Goal: Information Seeking & Learning: Learn about a topic

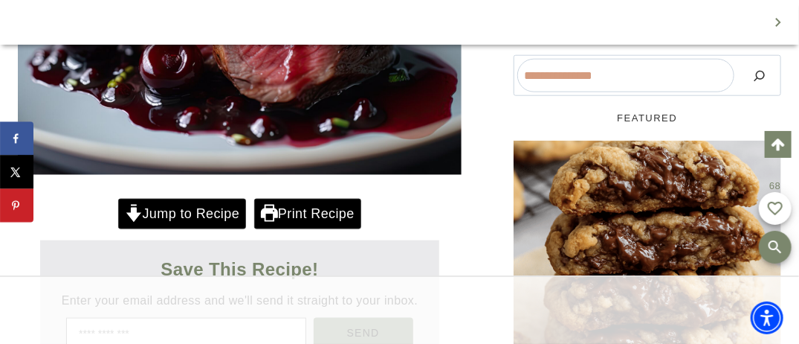
click at [316, 199] on link "Print Recipe" at bounding box center [307, 214] width 107 height 30
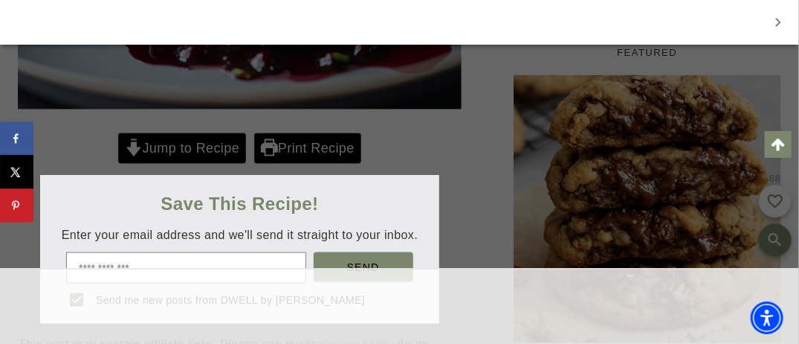
scroll to position [654, 0]
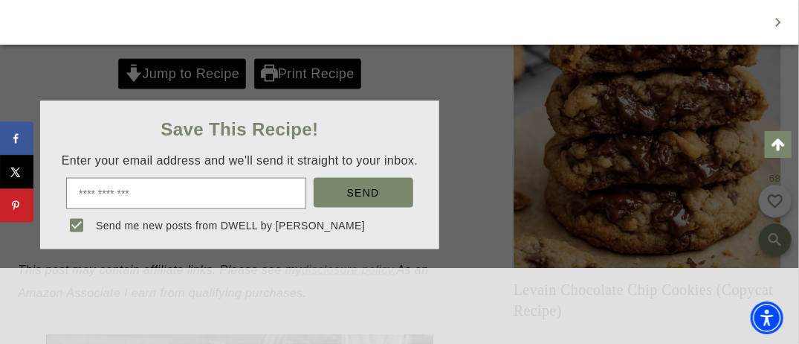
click at [123, 85] on div at bounding box center [399, 172] width 799 height 344
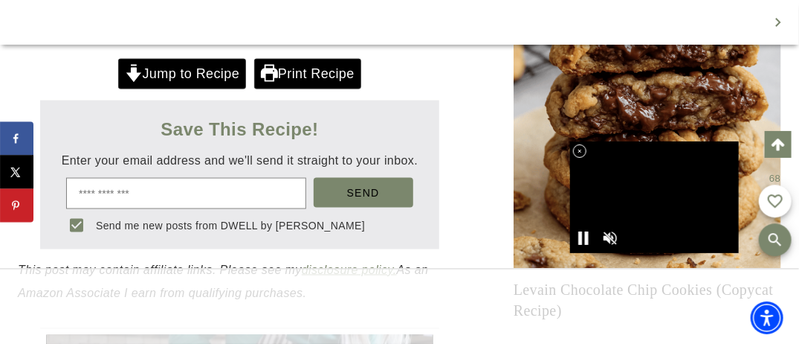
click at [178, 199] on input "email" at bounding box center [185, 193] width 239 height 31
type input "**********"
click at [346, 190] on button "Send" at bounding box center [364, 193] width 100 height 30
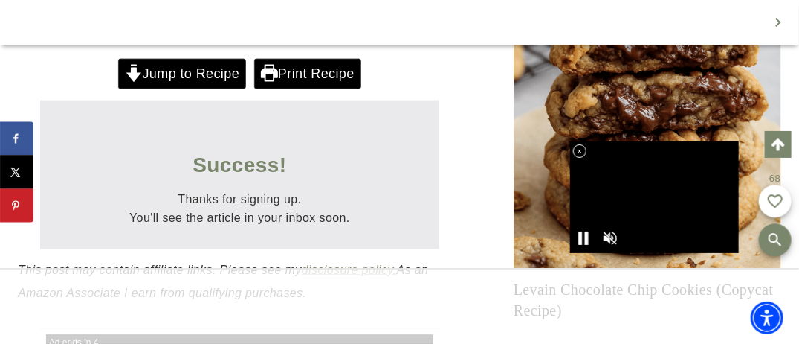
click at [211, 72] on link "Jump to Recipe" at bounding box center [182, 74] width 128 height 30
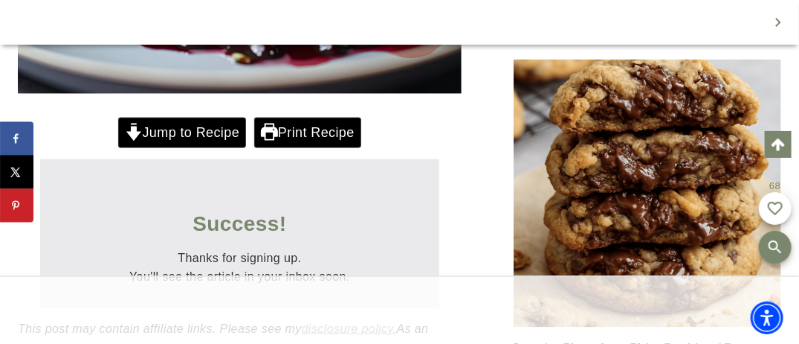
click at [173, 129] on link "Jump to Recipe" at bounding box center [182, 132] width 128 height 30
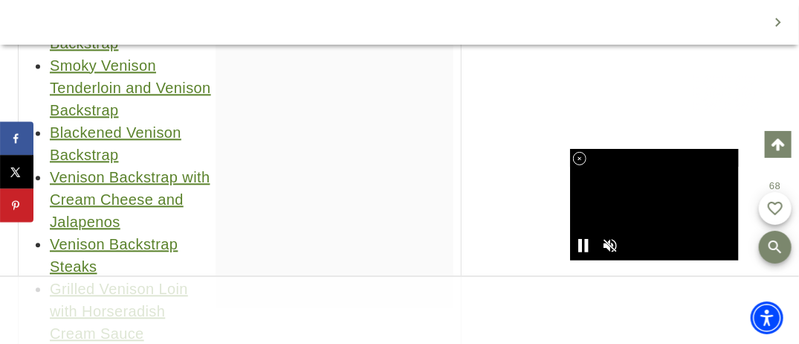
click at [158, 236] on link "Venison Backstrap Steaks" at bounding box center [114, 255] width 128 height 39
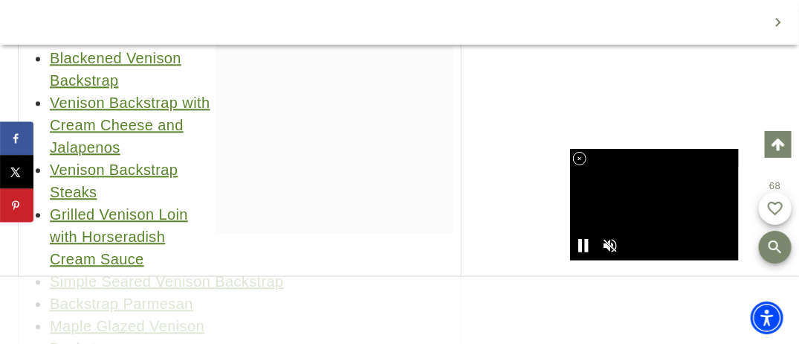
scroll to position [19826, 0]
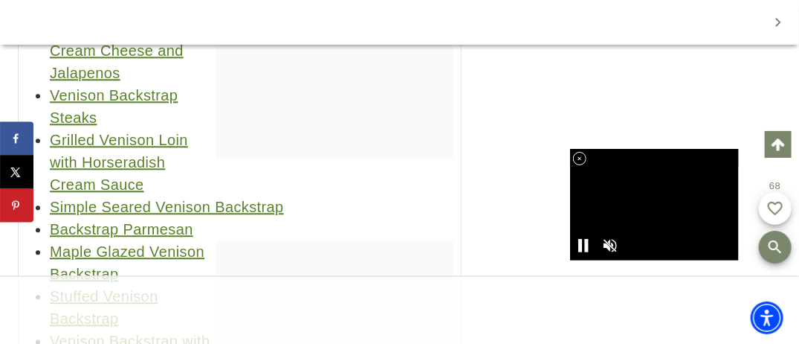
click at [170, 243] on link "Maple Glazed Venison Backstrap" at bounding box center [127, 262] width 155 height 39
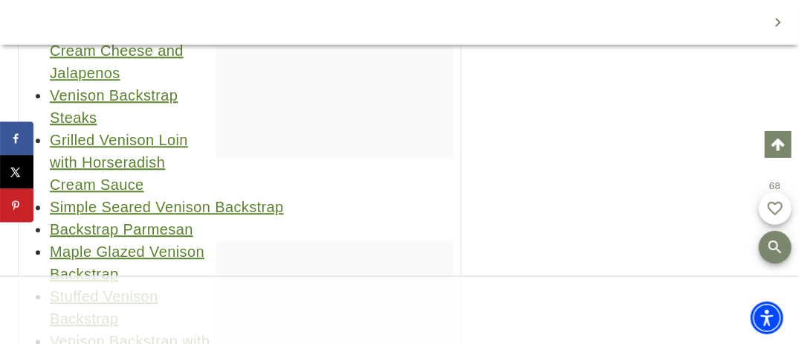
scroll to position [0, 0]
